Goal: Information Seeking & Learning: Learn about a topic

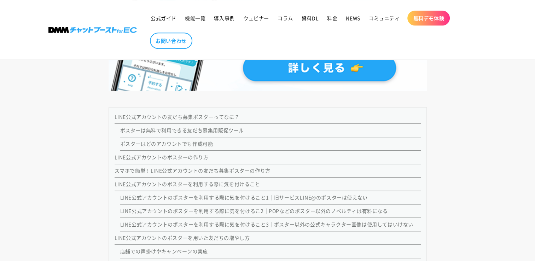
scroll to position [500, 0]
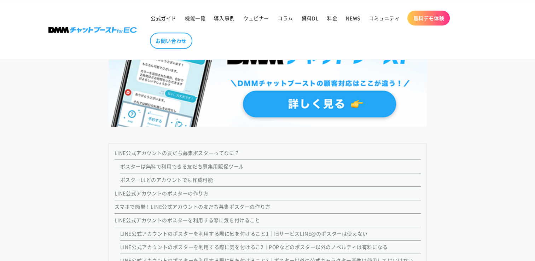
scroll to position [601, 0]
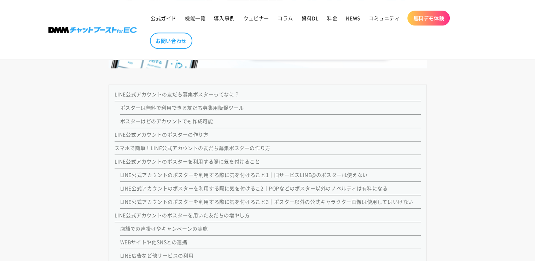
click at [216, 97] on link "LINE公式アカウントの友だち募集ポスターってなに？" at bounding box center [177, 94] width 125 height 7
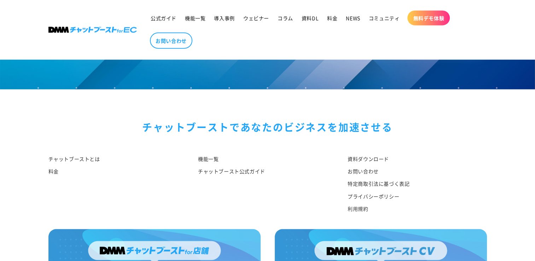
scroll to position [4532, 0]
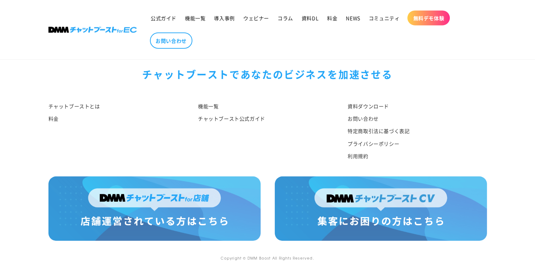
scroll to position [601, 0]
